Goal: Information Seeking & Learning: Learn about a topic

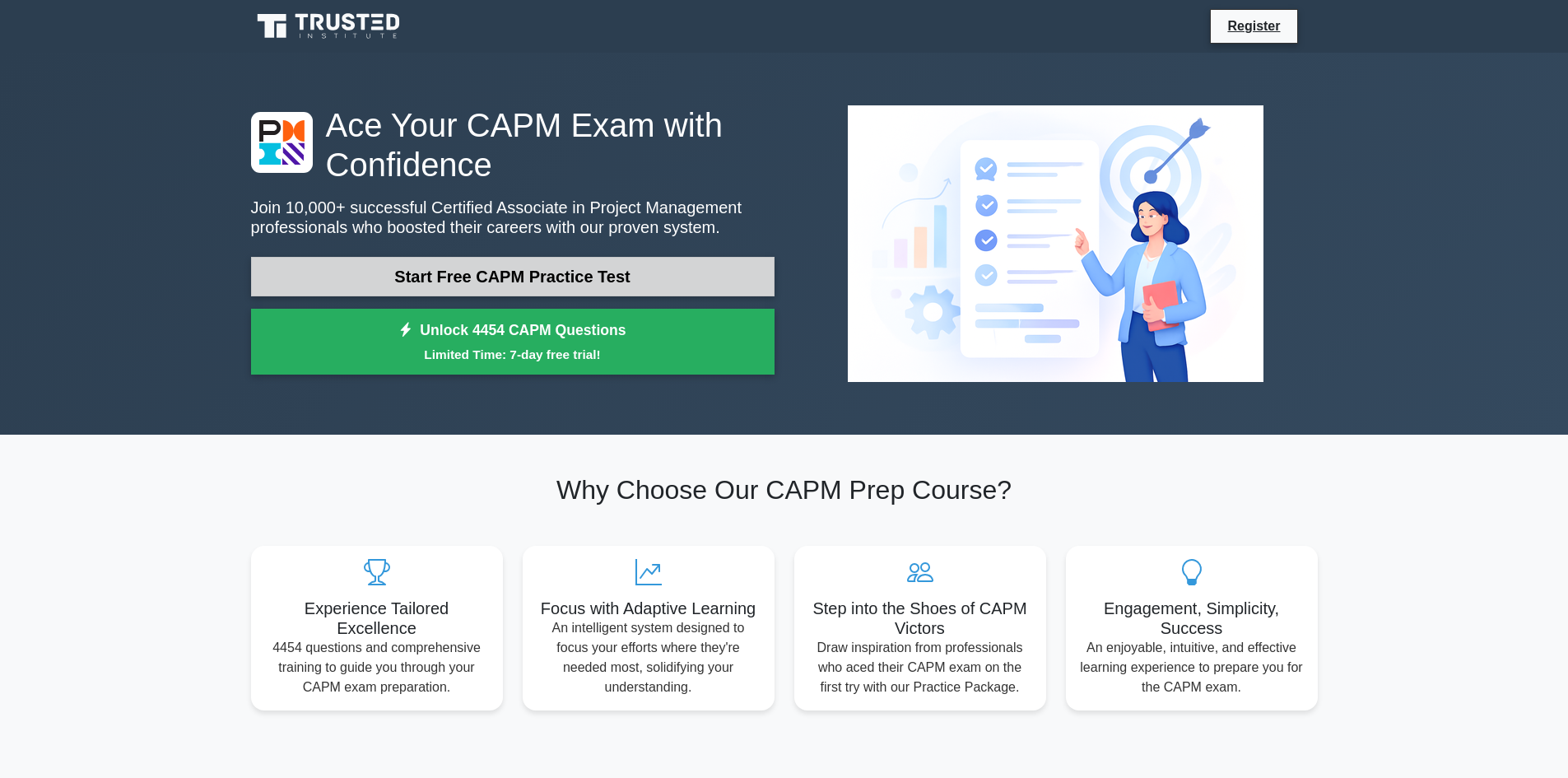
click at [635, 270] on link "Start Free CAPM Practice Test" at bounding box center [513, 276] width 524 height 40
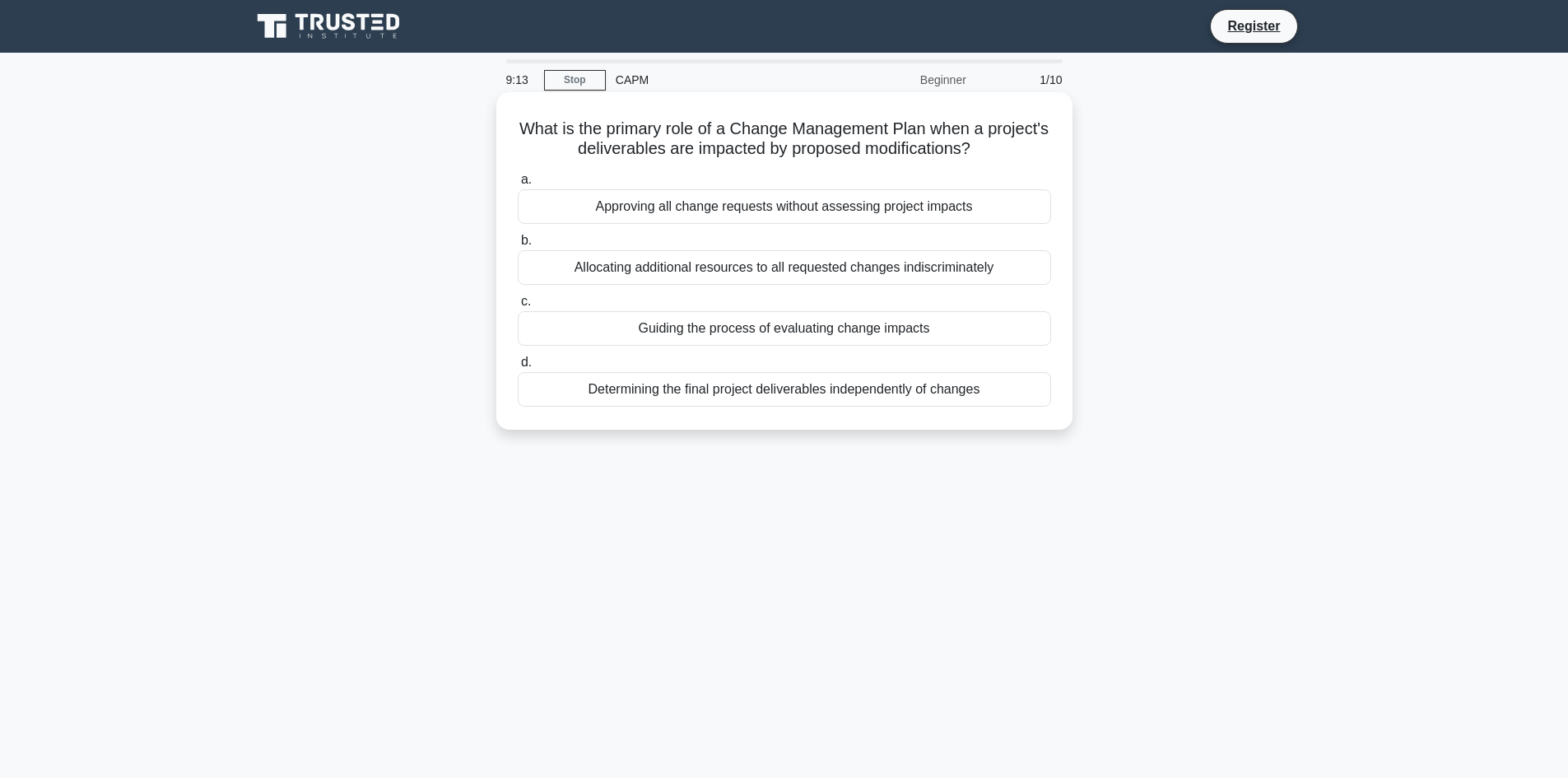
click at [601, 376] on div "Determining the final project deliverables independently of changes" at bounding box center [784, 389] width 534 height 34
click at [517, 368] on input "d. Determining the final project deliverables independently of changes" at bounding box center [517, 362] width 0 height 11
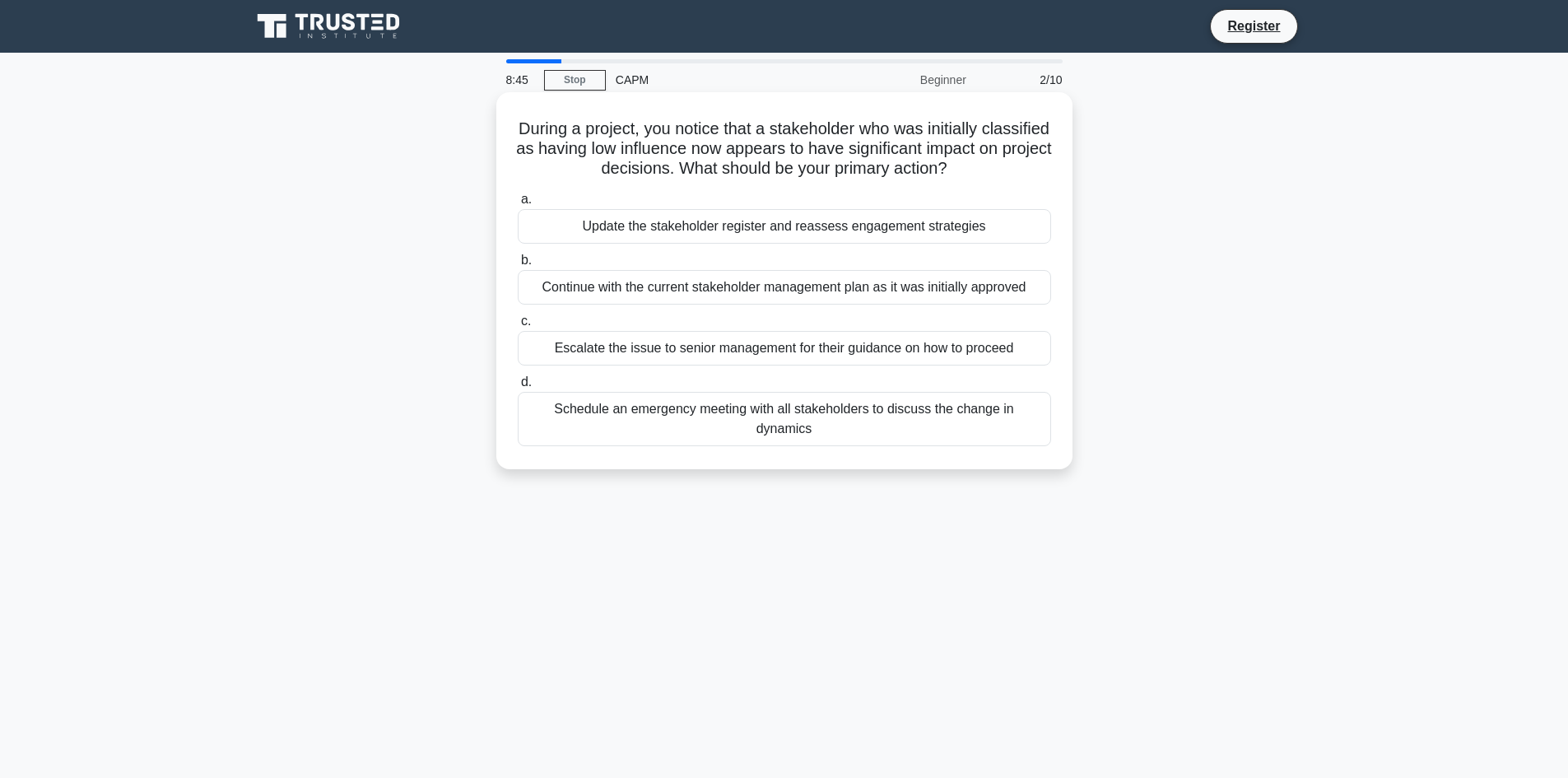
click at [556, 212] on div "Update the stakeholder register and reassess engagement strategies" at bounding box center [784, 226] width 534 height 34
click at [517, 205] on input "a. Update the stakeholder register and reassess engagement strategies" at bounding box center [517, 199] width 0 height 11
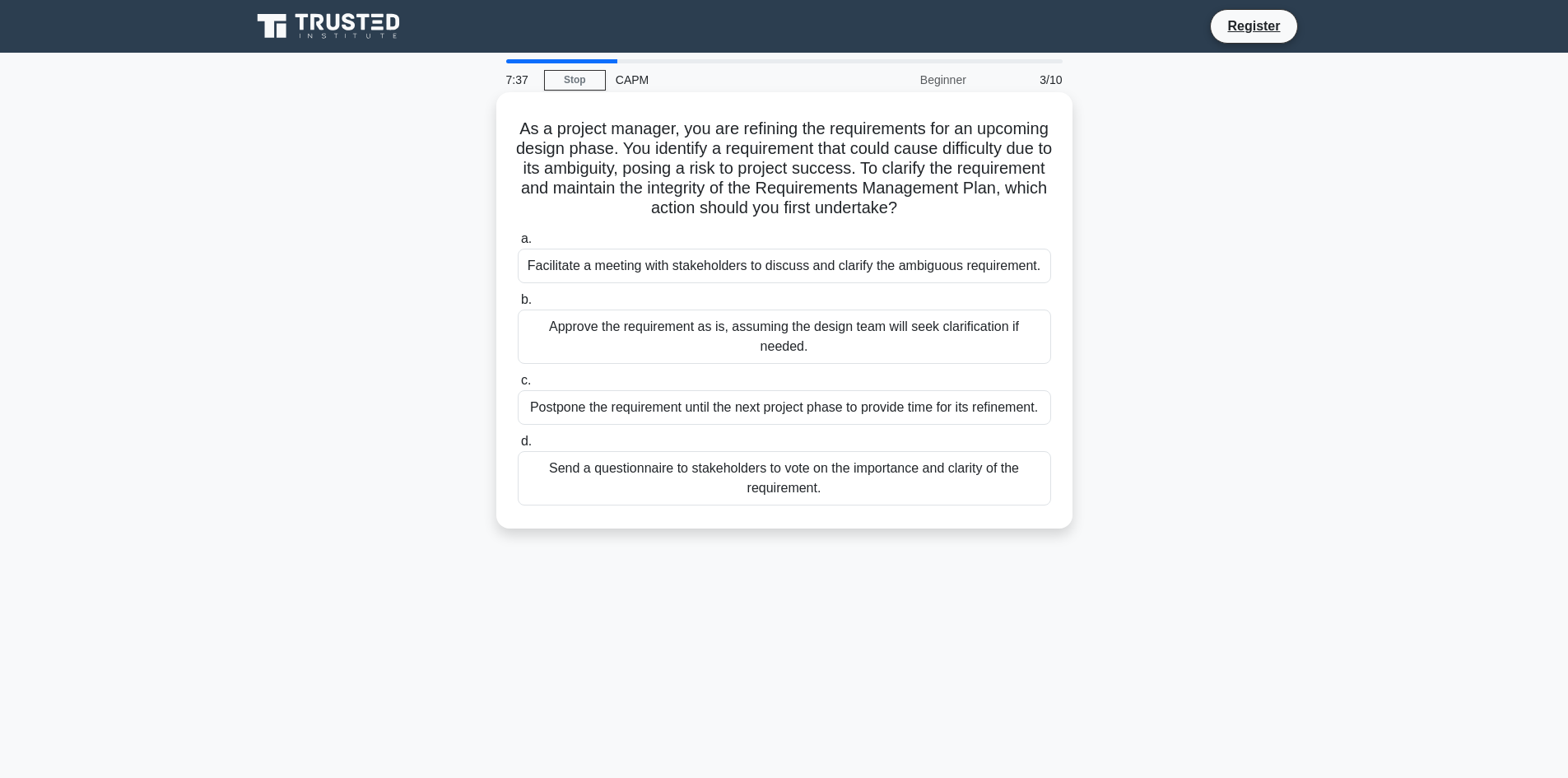
click at [560, 390] on div "Postpone the requirement until the next project phase to provide time for its r…" at bounding box center [784, 408] width 534 height 34
click at [517, 379] on input "c. Postpone the requirement until the next project phase to provide time for it…" at bounding box center [517, 380] width 0 height 11
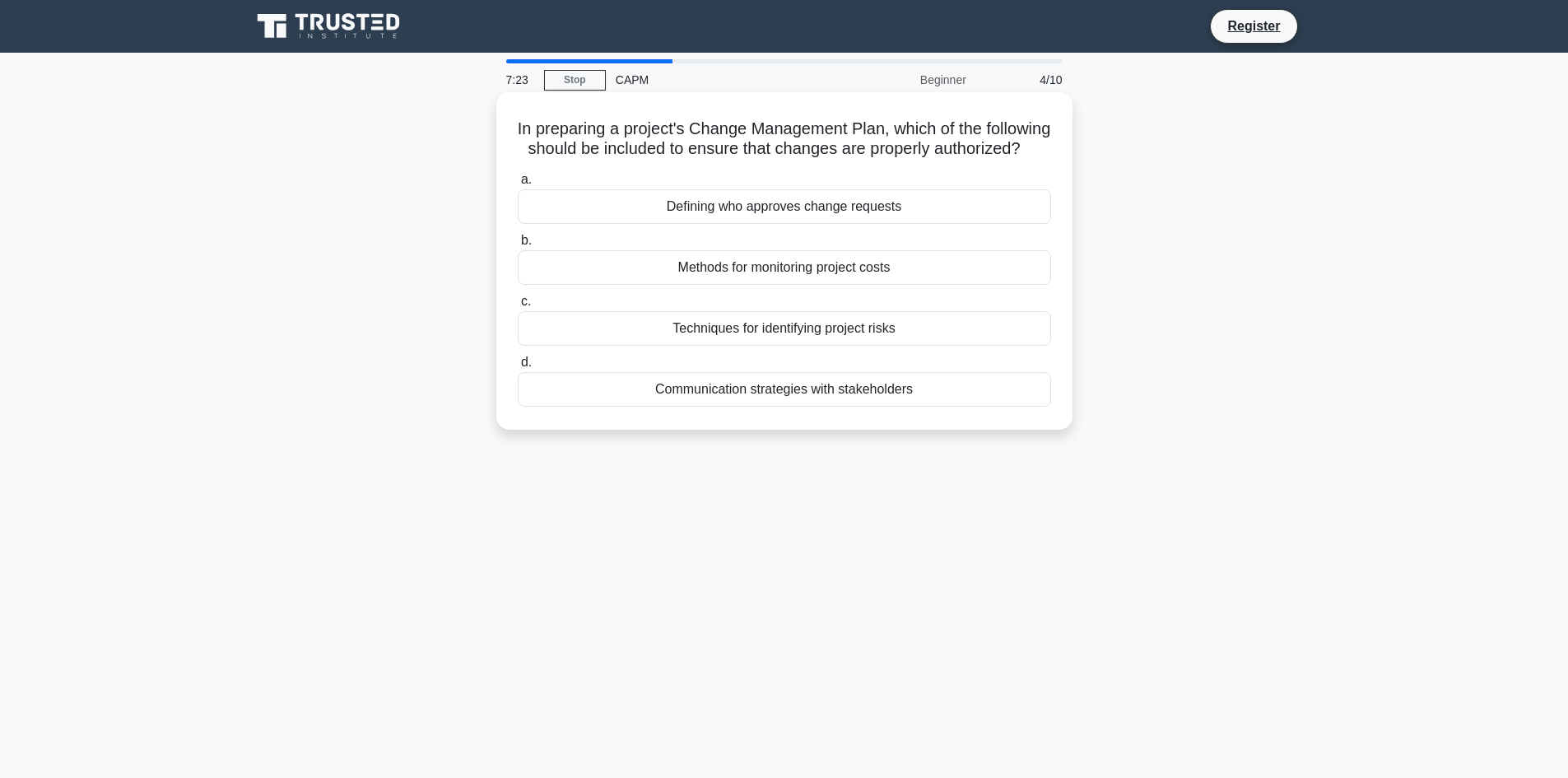
click at [589, 407] on div "Communication strategies with stakeholders" at bounding box center [784, 389] width 534 height 34
click at [517, 368] on input "d. Communication strategies with stakeholders" at bounding box center [517, 362] width 0 height 11
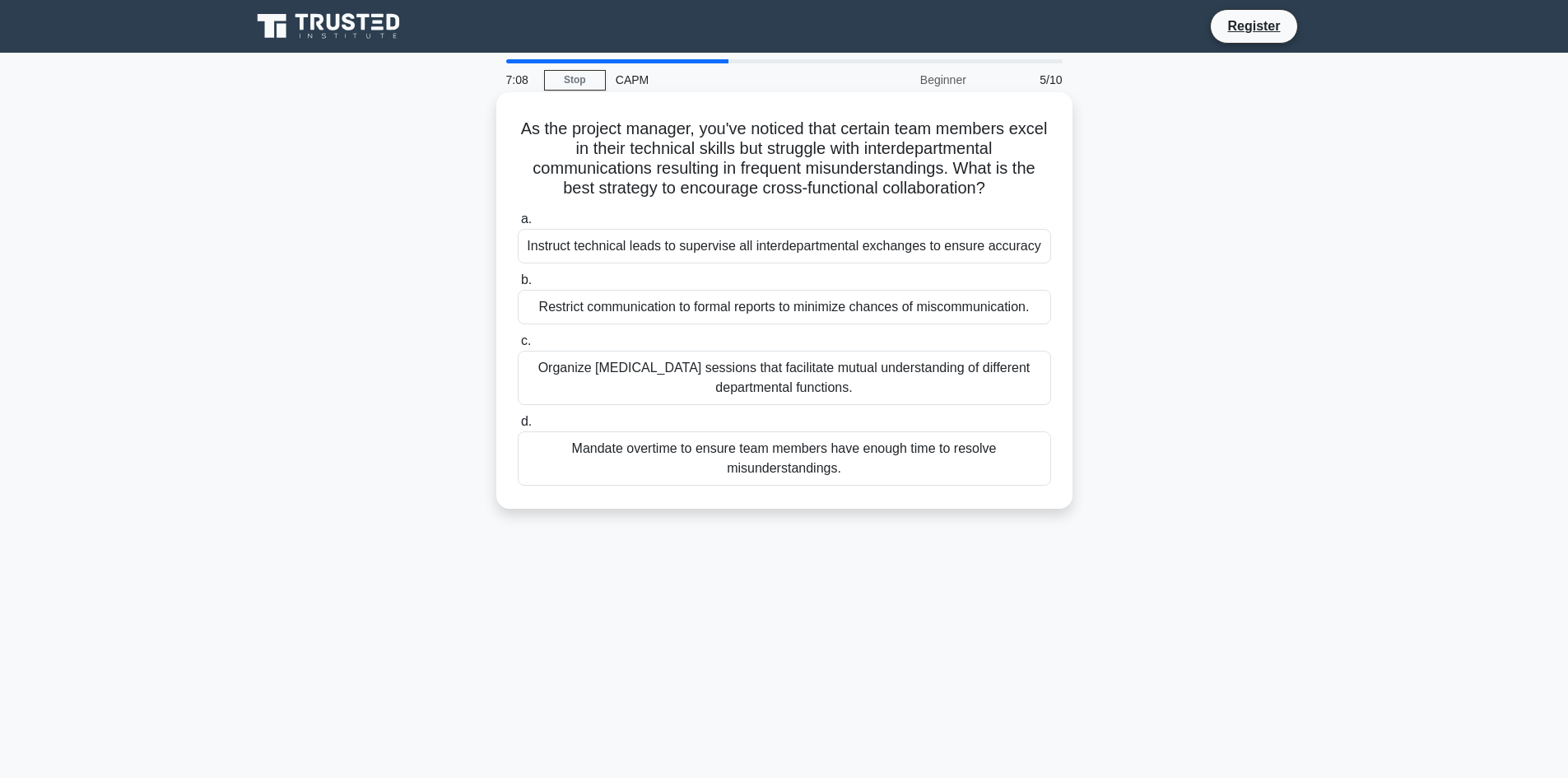
click at [590, 380] on div "Organize cross-training sessions that facilitate mutual understanding of differ…" at bounding box center [784, 378] width 534 height 54
click at [517, 346] on input "c. Organize cross-training sessions that facilitate mutual understanding of dif…" at bounding box center [517, 341] width 0 height 11
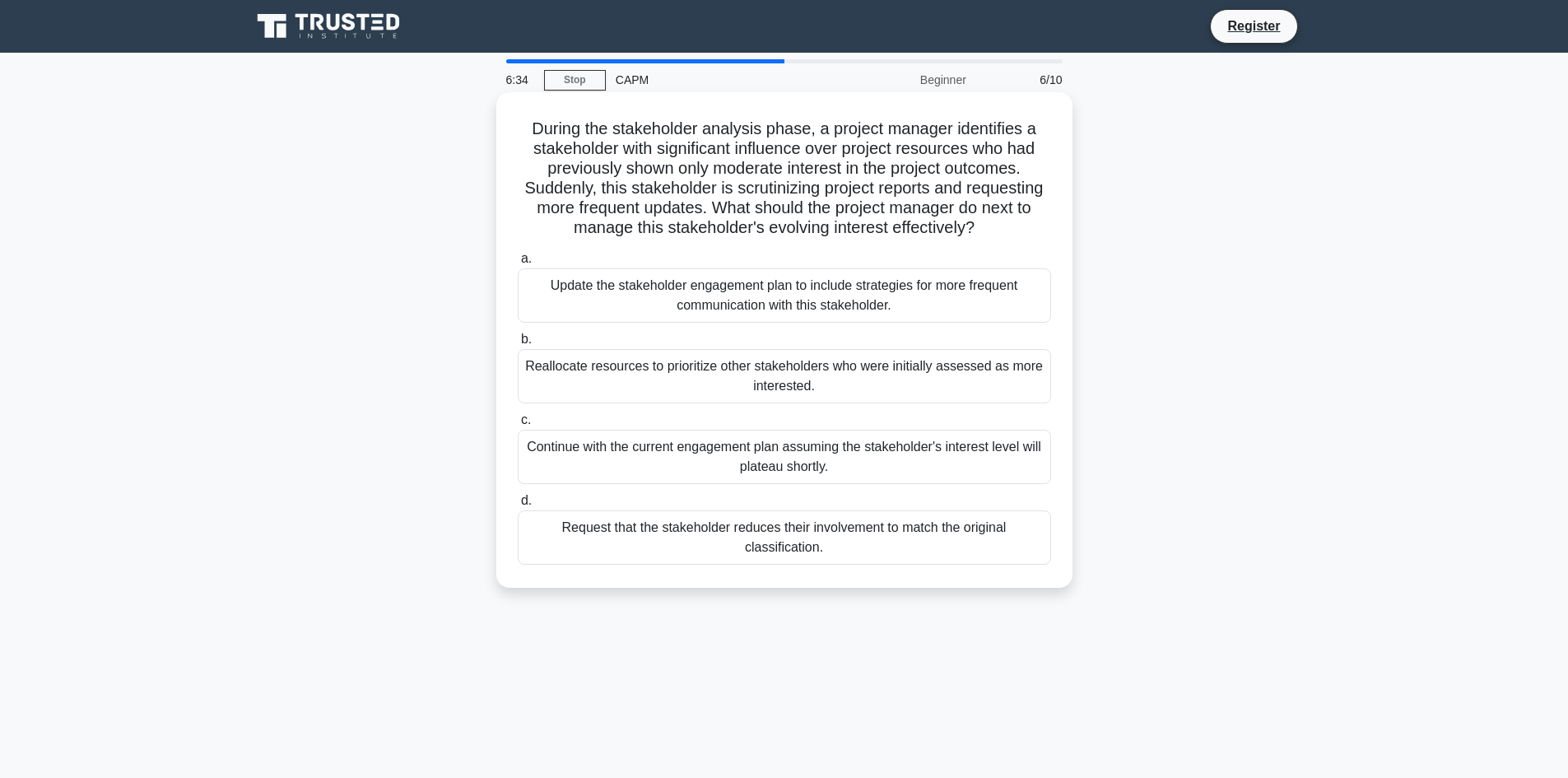
click at [639, 306] on div "Update the stakeholder engagement plan to include strategies for more frequent …" at bounding box center [784, 295] width 534 height 54
click at [517, 264] on input "a. Update the stakeholder engagement plan to include strategies for more freque…" at bounding box center [517, 259] width 0 height 11
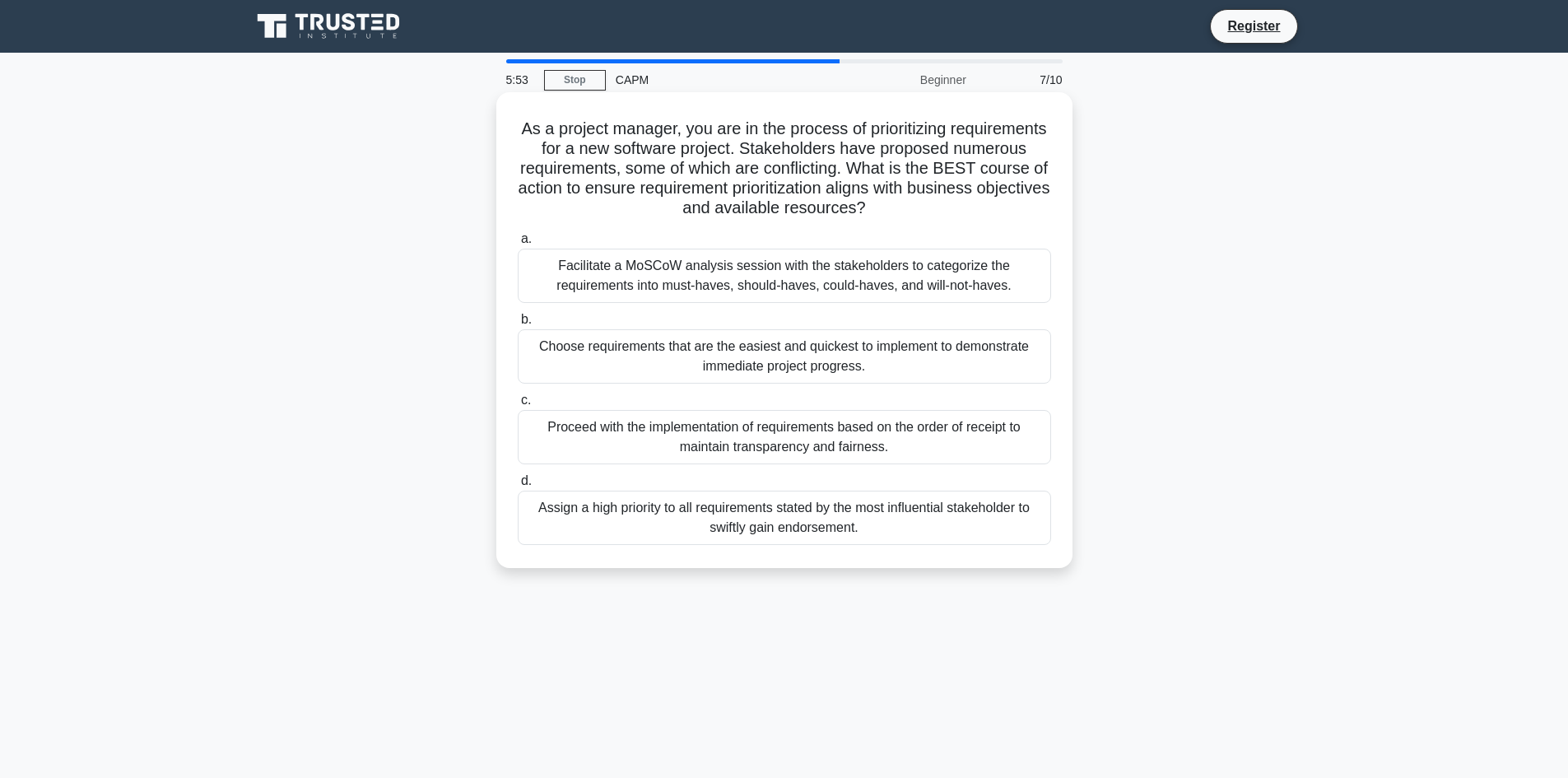
click at [638, 504] on div "Assign a high priority to all requirements stated by the most influential stake…" at bounding box center [784, 517] width 534 height 54
click at [517, 486] on input "d. Assign a high priority to all requirements stated by the most influential st…" at bounding box center [517, 481] width 0 height 11
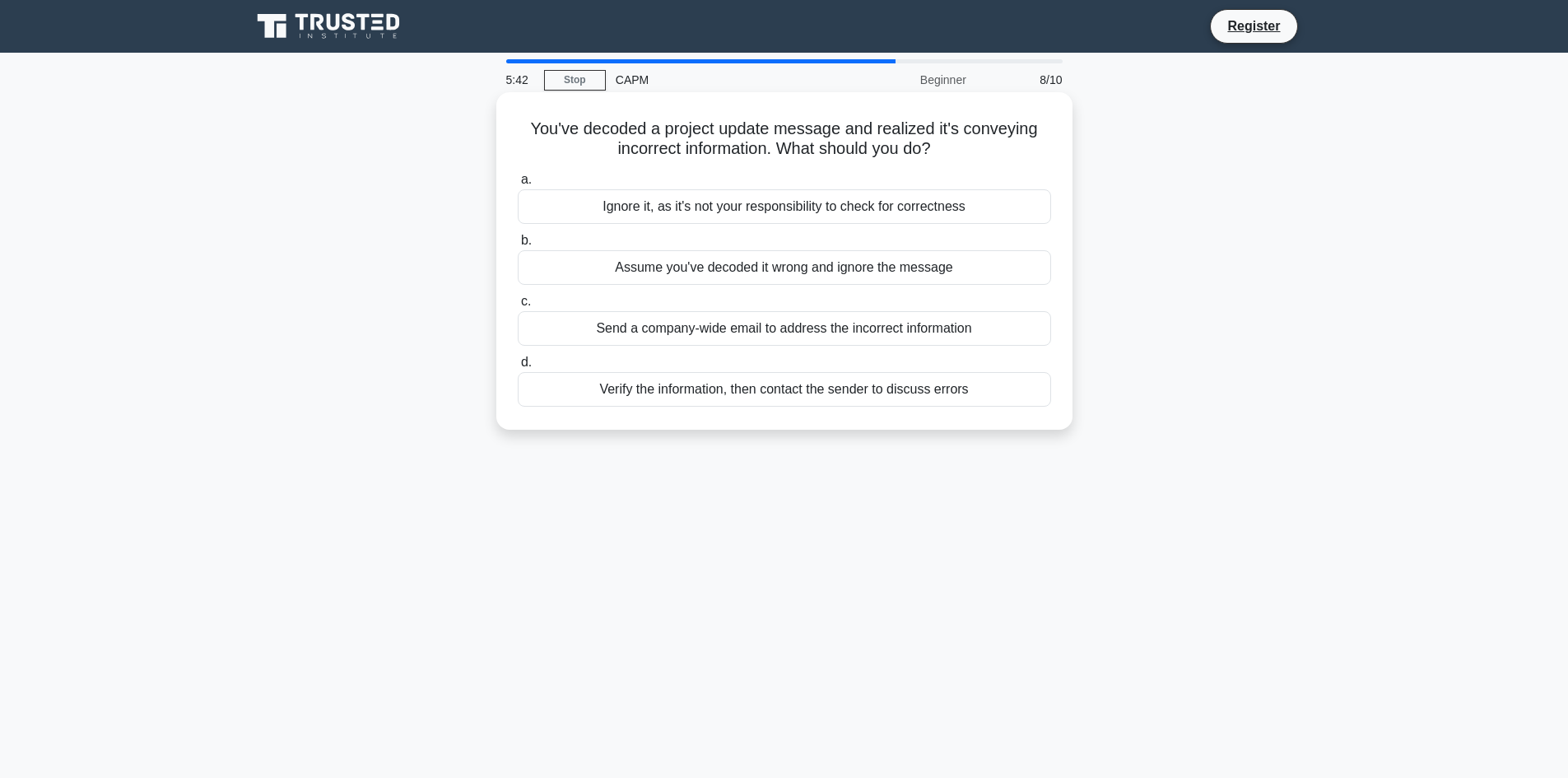
click at [618, 382] on div "Verify the information, then contact the sender to discuss errors" at bounding box center [784, 389] width 534 height 34
click at [517, 368] on input "d. Verify the information, then contact the sender to discuss errors" at bounding box center [517, 362] width 0 height 11
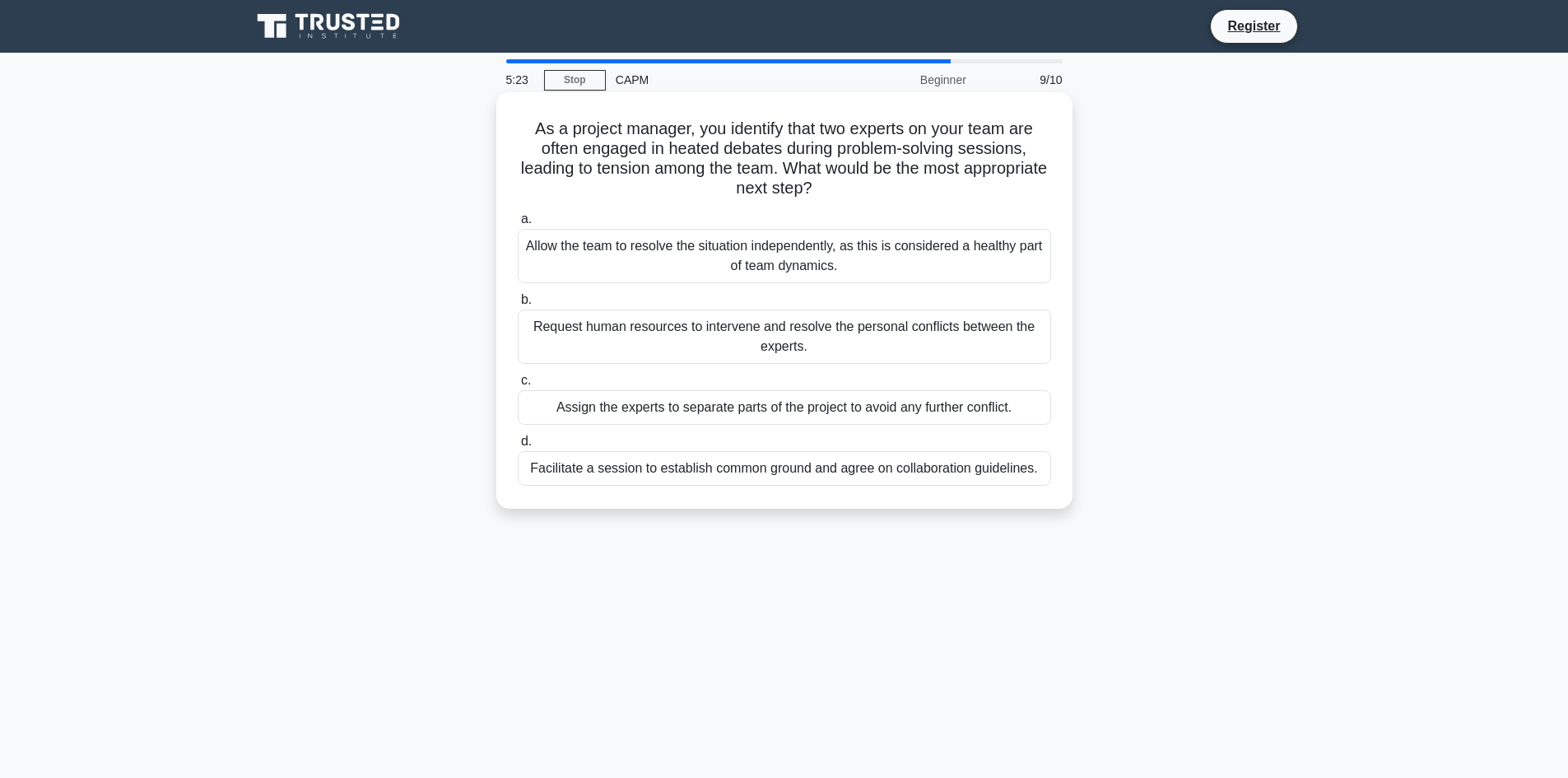
click at [830, 268] on div "Allow the team to resolve the situation independently, as this is considered a …" at bounding box center [784, 256] width 534 height 54
click at [517, 225] on input "a. Allow the team to resolve the situation independently, as this is considered…" at bounding box center [517, 219] width 0 height 11
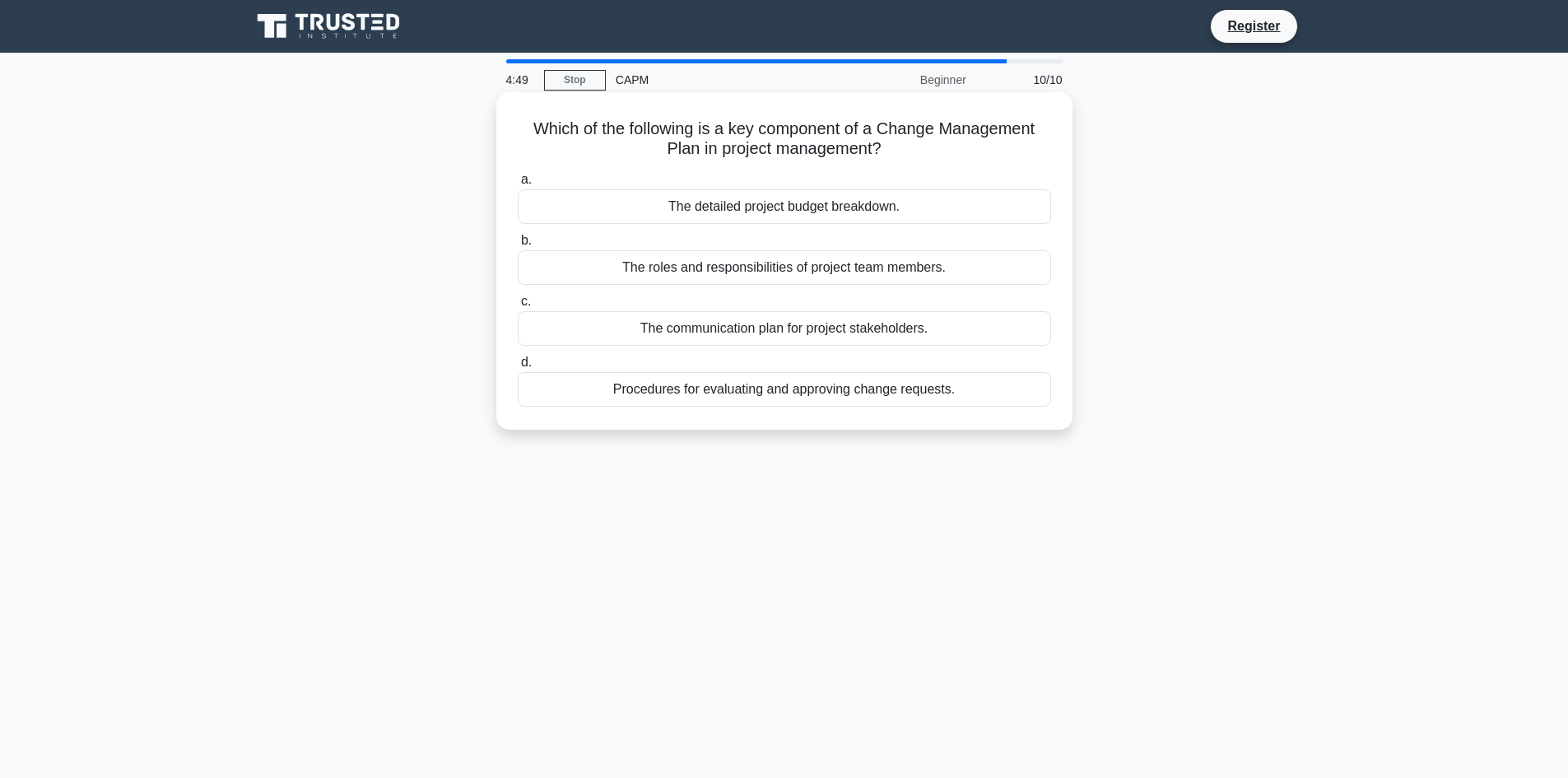
click at [643, 278] on div "The roles and responsibilities of project team members." at bounding box center [784, 267] width 534 height 34
click at [517, 246] on input "b. The roles and responsibilities of project team members." at bounding box center [517, 241] width 0 height 11
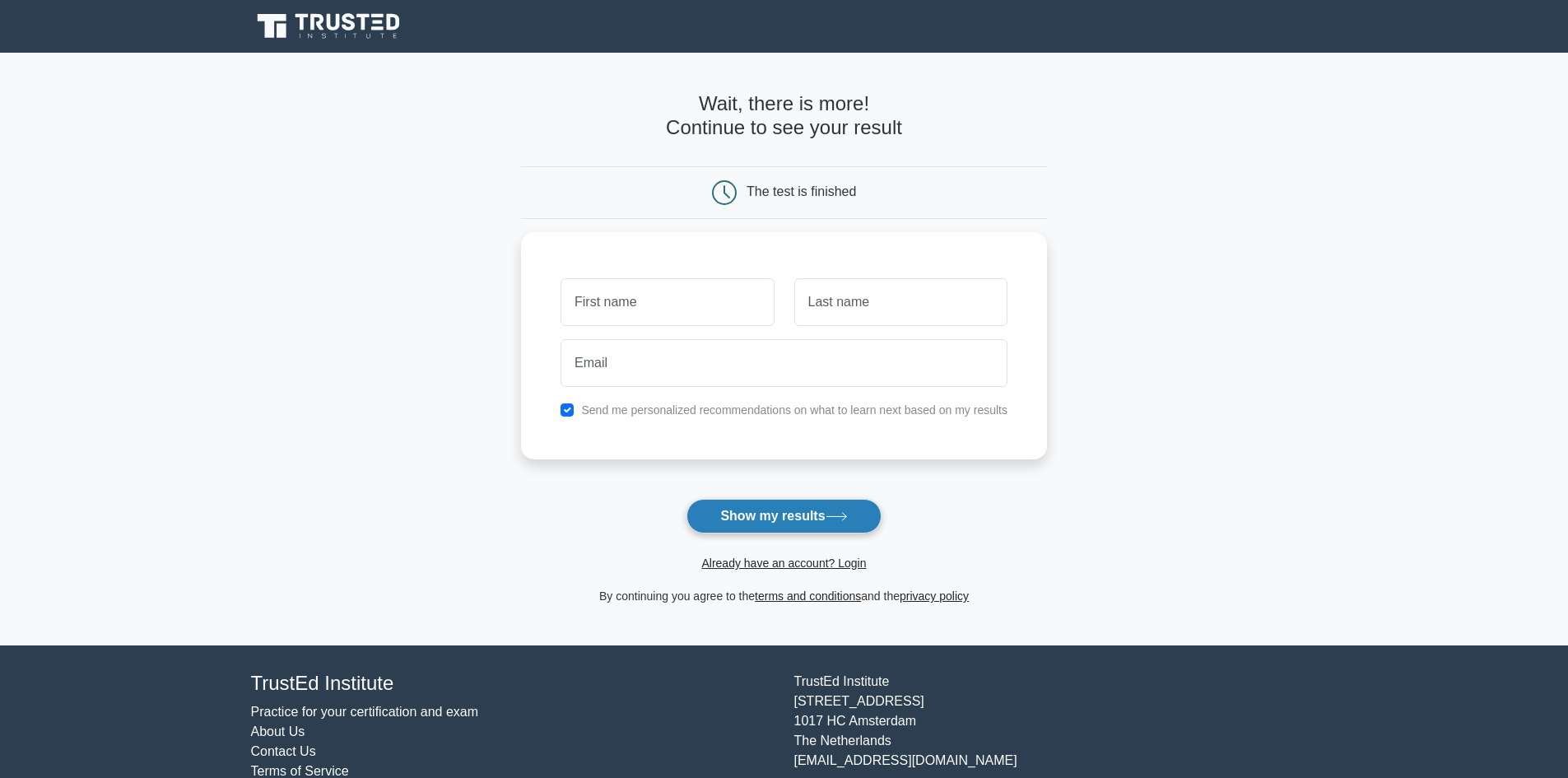
click at [761, 506] on button "Show my results" at bounding box center [784, 516] width 194 height 34
